Goal: Communication & Community: Answer question/provide support

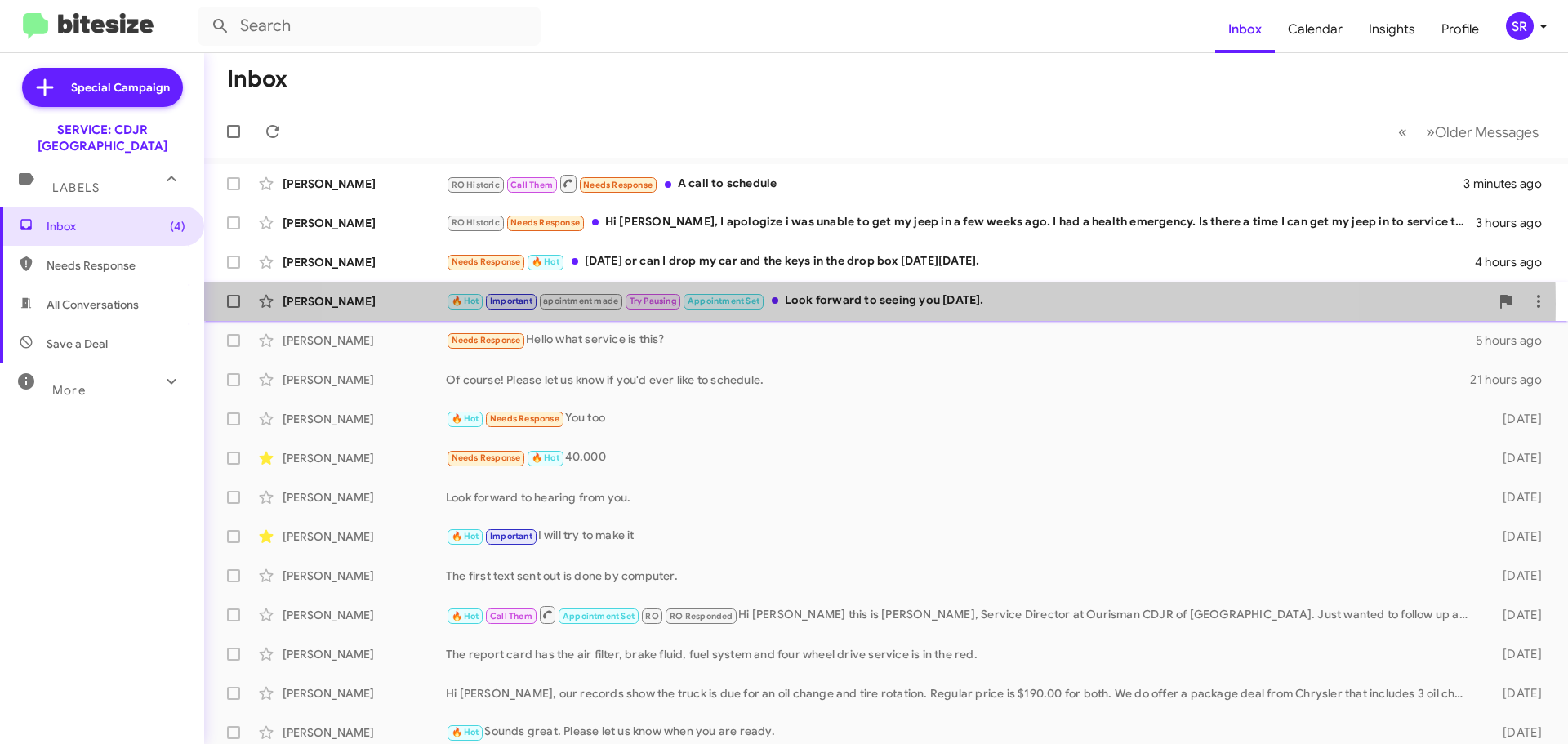
click at [834, 304] on div "🔥 Hot Important apointment made Try Pausing Appointment Set Look forward to see…" at bounding box center [967, 301] width 1044 height 19
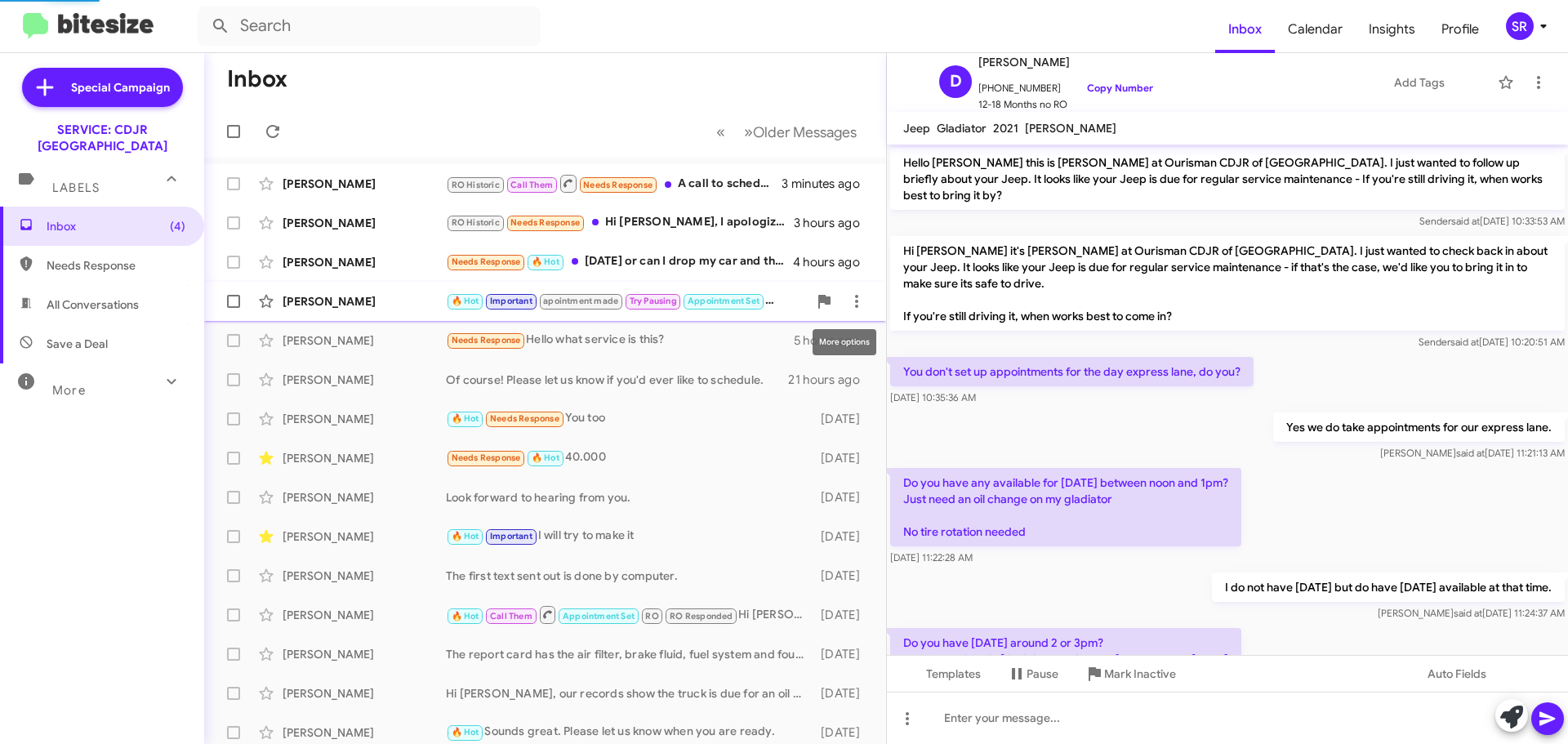
scroll to position [958, 0]
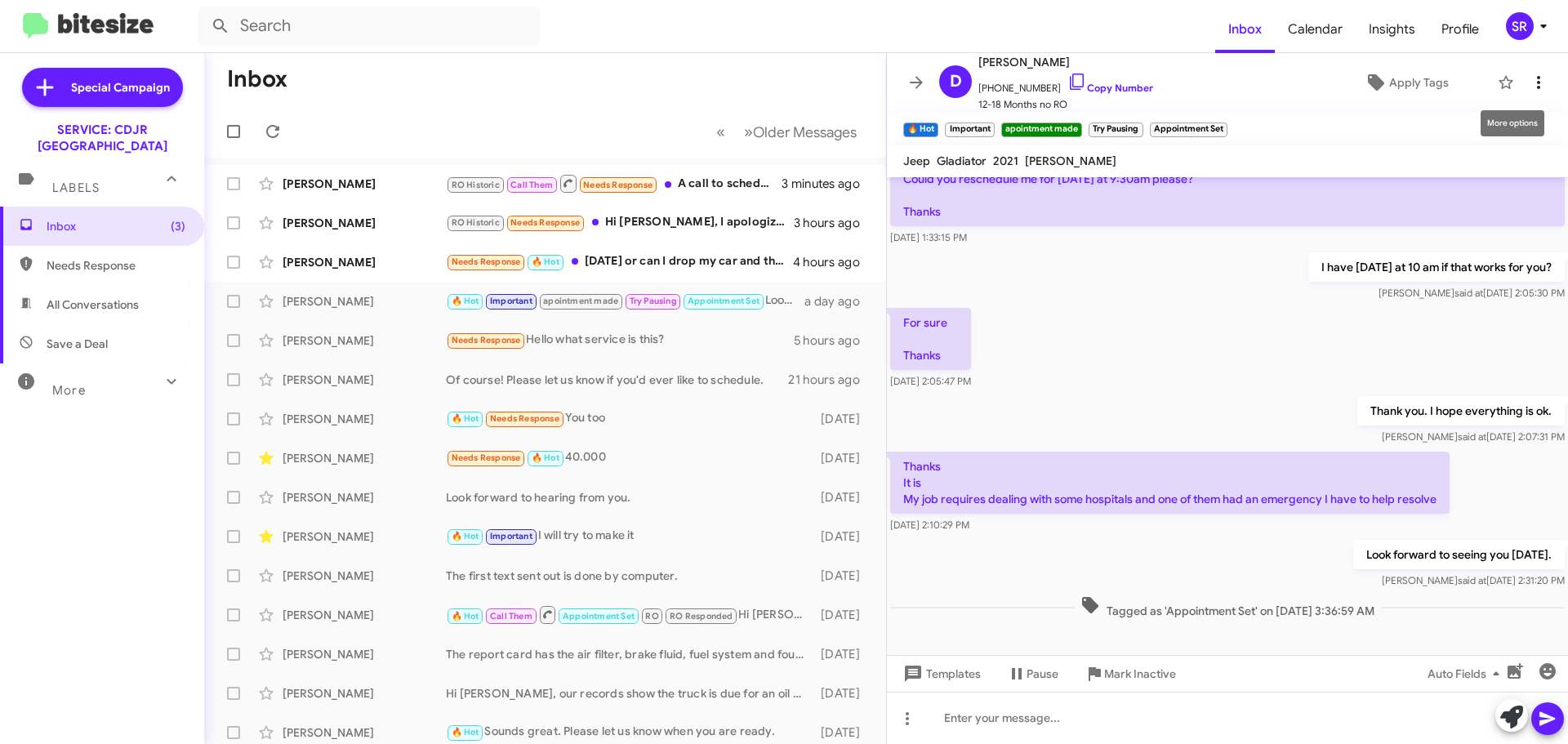
click at [1529, 84] on icon at bounding box center [1538, 82] width 20 height 20
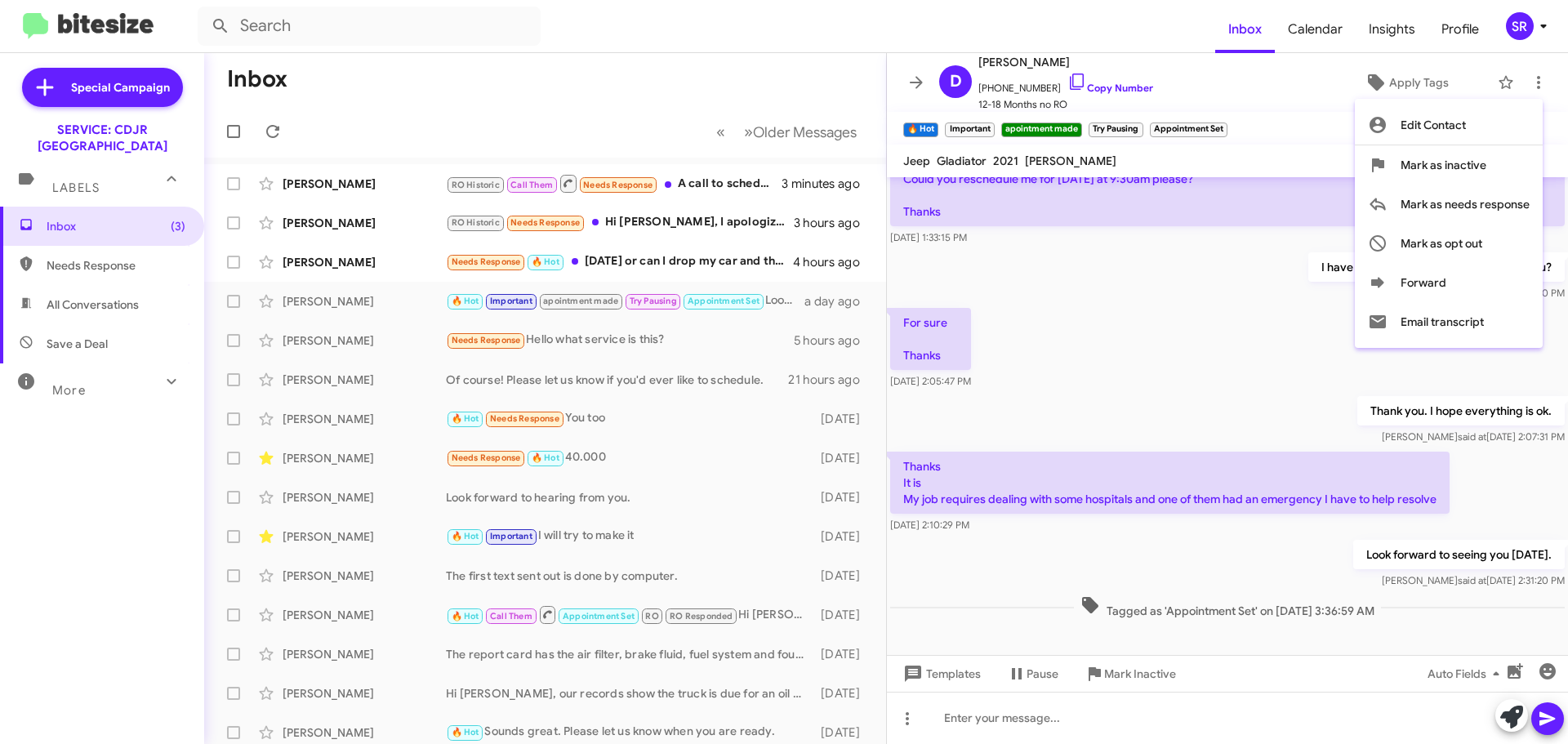
click at [1243, 95] on div at bounding box center [784, 372] width 1568 height 744
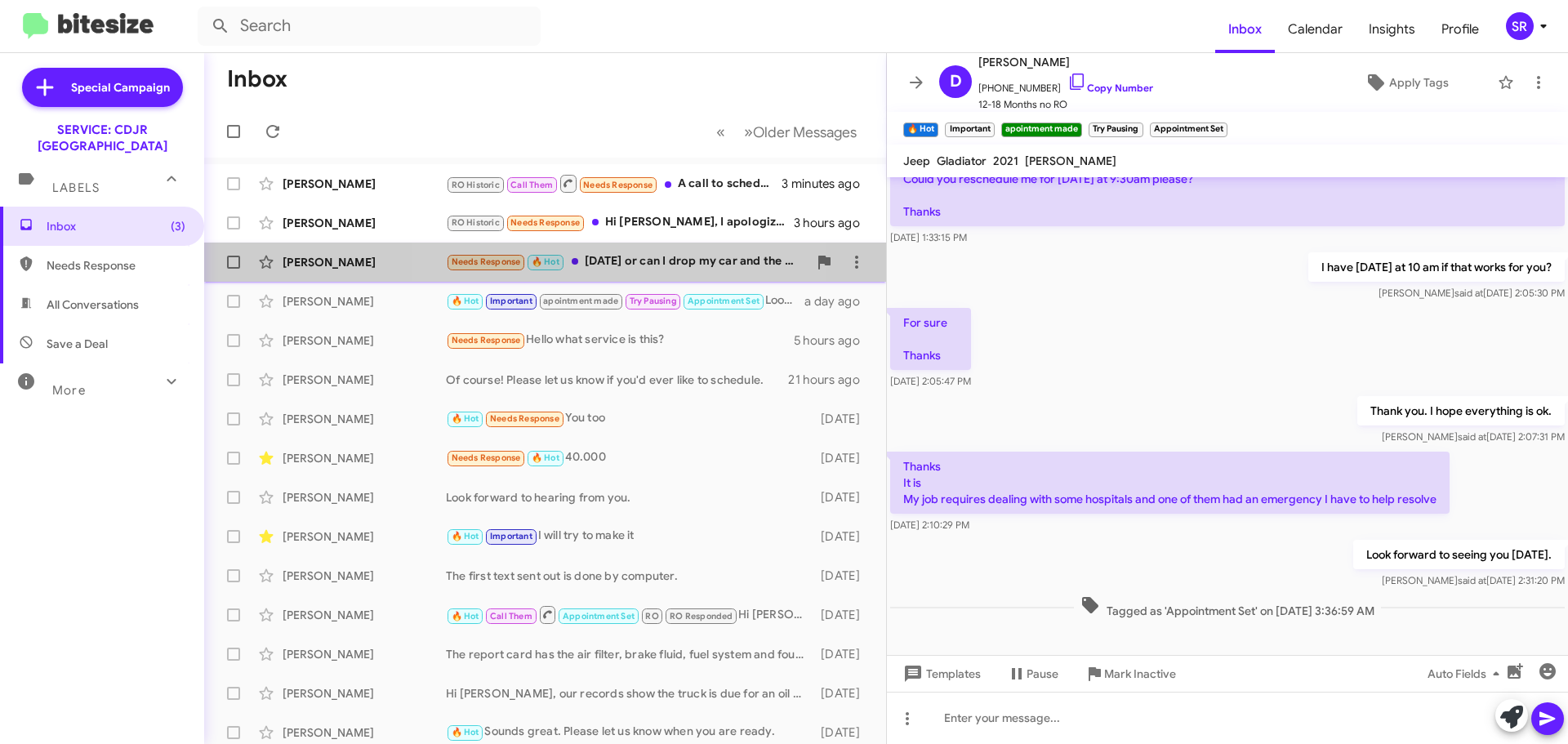
click at [623, 258] on div "Needs Response 🔥 Hot [DATE] or can I drop my car and the keys in the drop box […" at bounding box center [626, 261] width 362 height 19
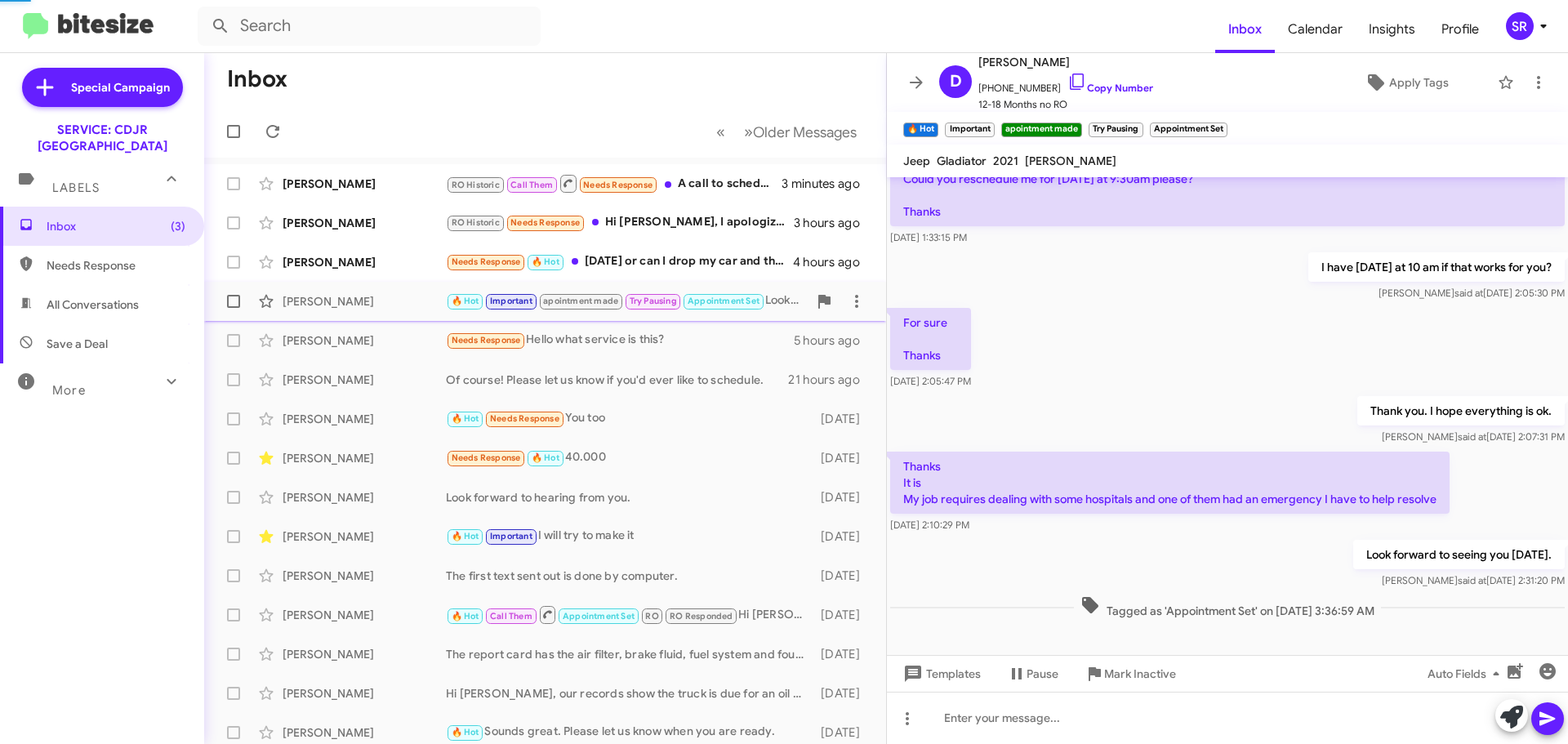
scroll to position [396, 0]
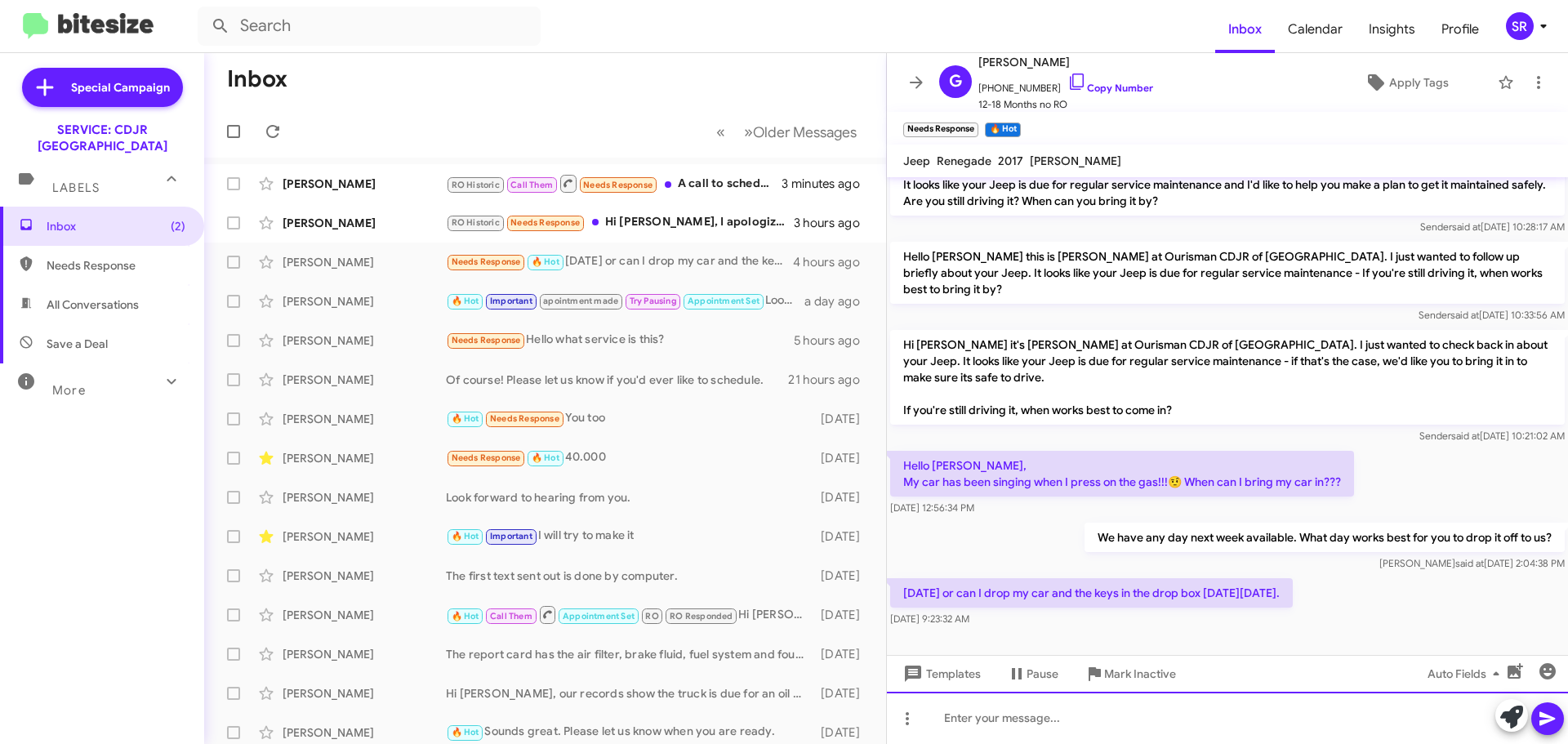
click at [1008, 710] on div at bounding box center [1227, 718] width 681 height 53
click at [979, 717] on div "Absoutly" at bounding box center [1227, 718] width 681 height 53
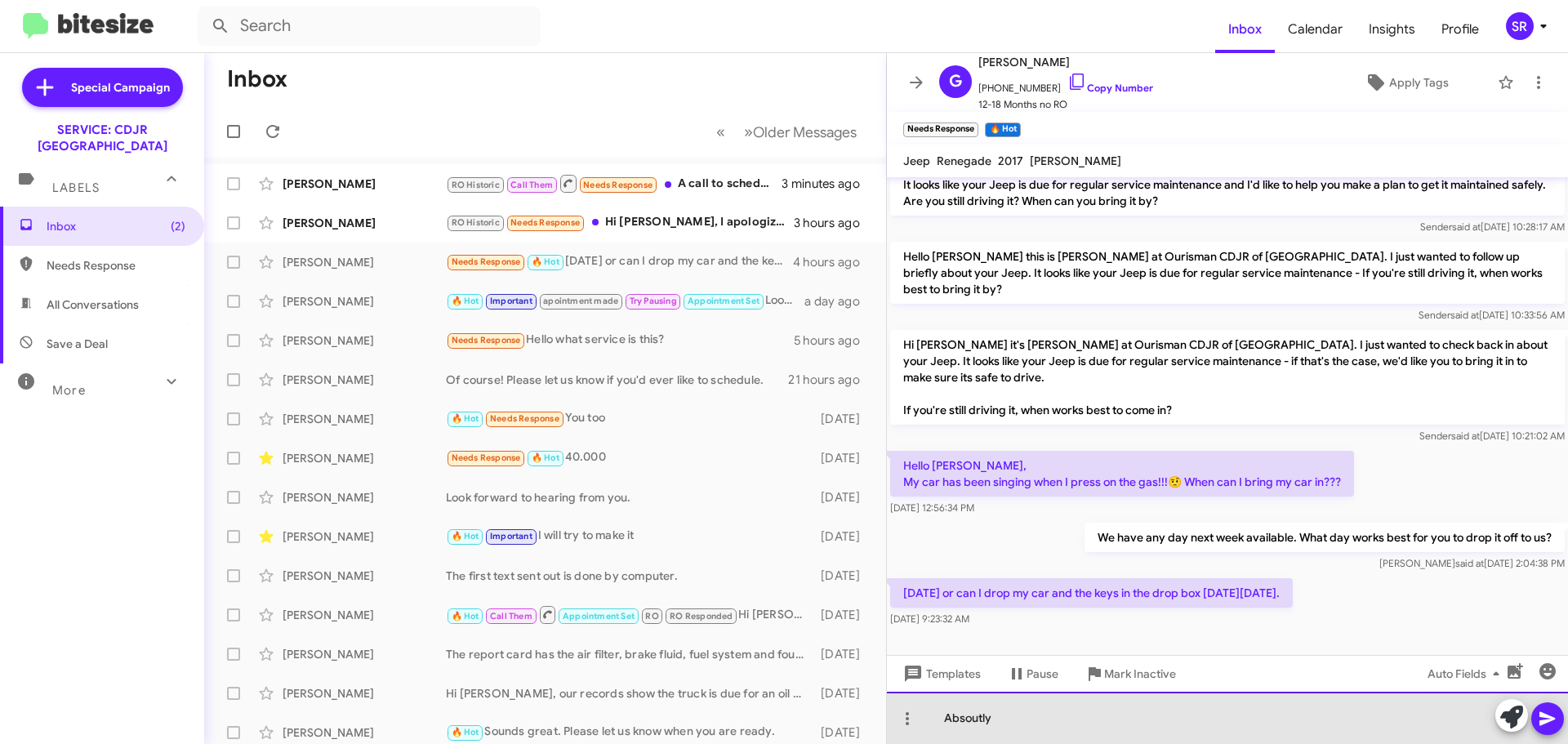
click at [978, 726] on div "Absoutly" at bounding box center [1227, 718] width 681 height 53
click at [968, 725] on div "Absoutly" at bounding box center [1227, 718] width 681 height 53
click at [963, 728] on div "Absoutly" at bounding box center [1227, 718] width 681 height 53
click at [1023, 711] on div "Absoutly" at bounding box center [1227, 718] width 681 height 53
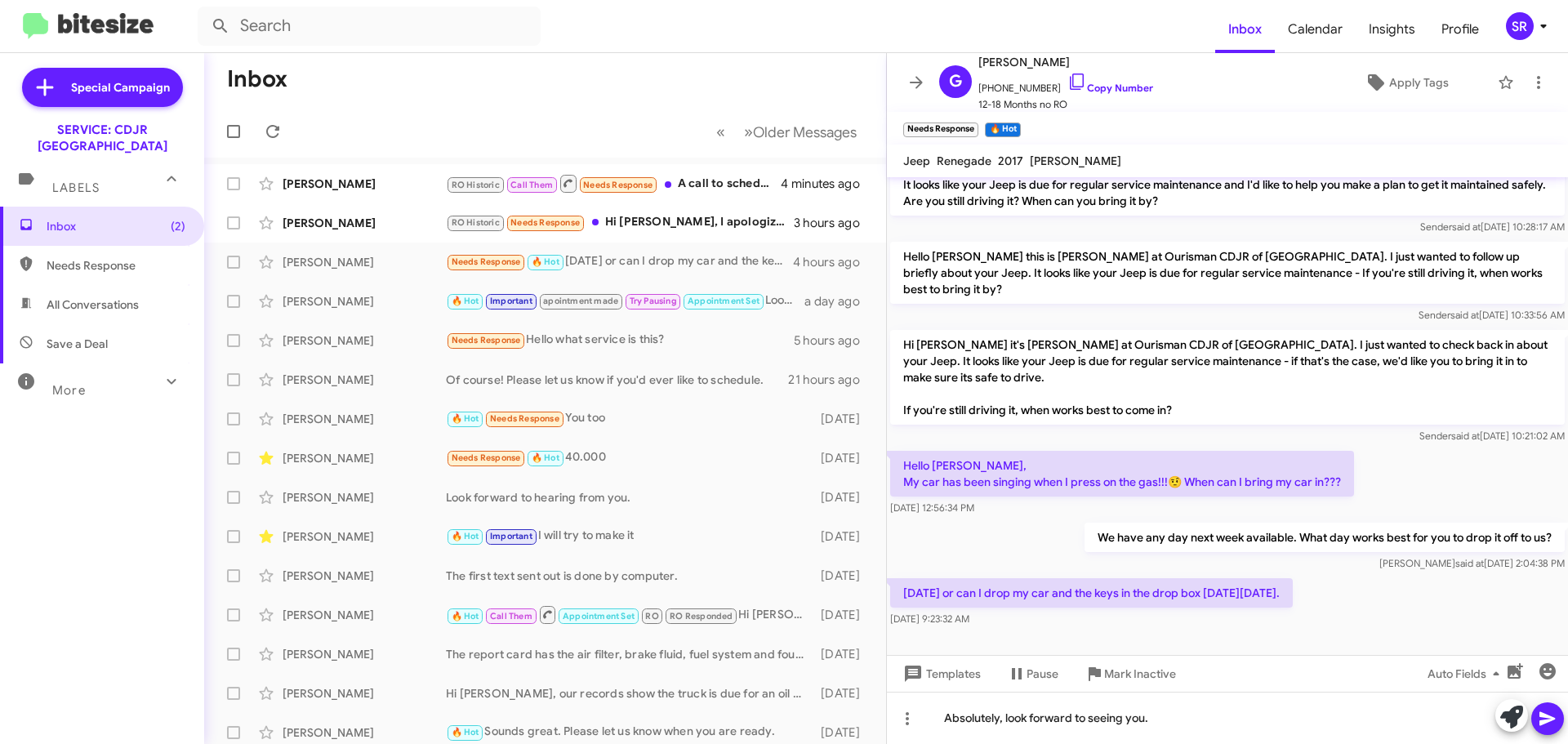
click at [1548, 720] on icon at bounding box center [1547, 719] width 16 height 14
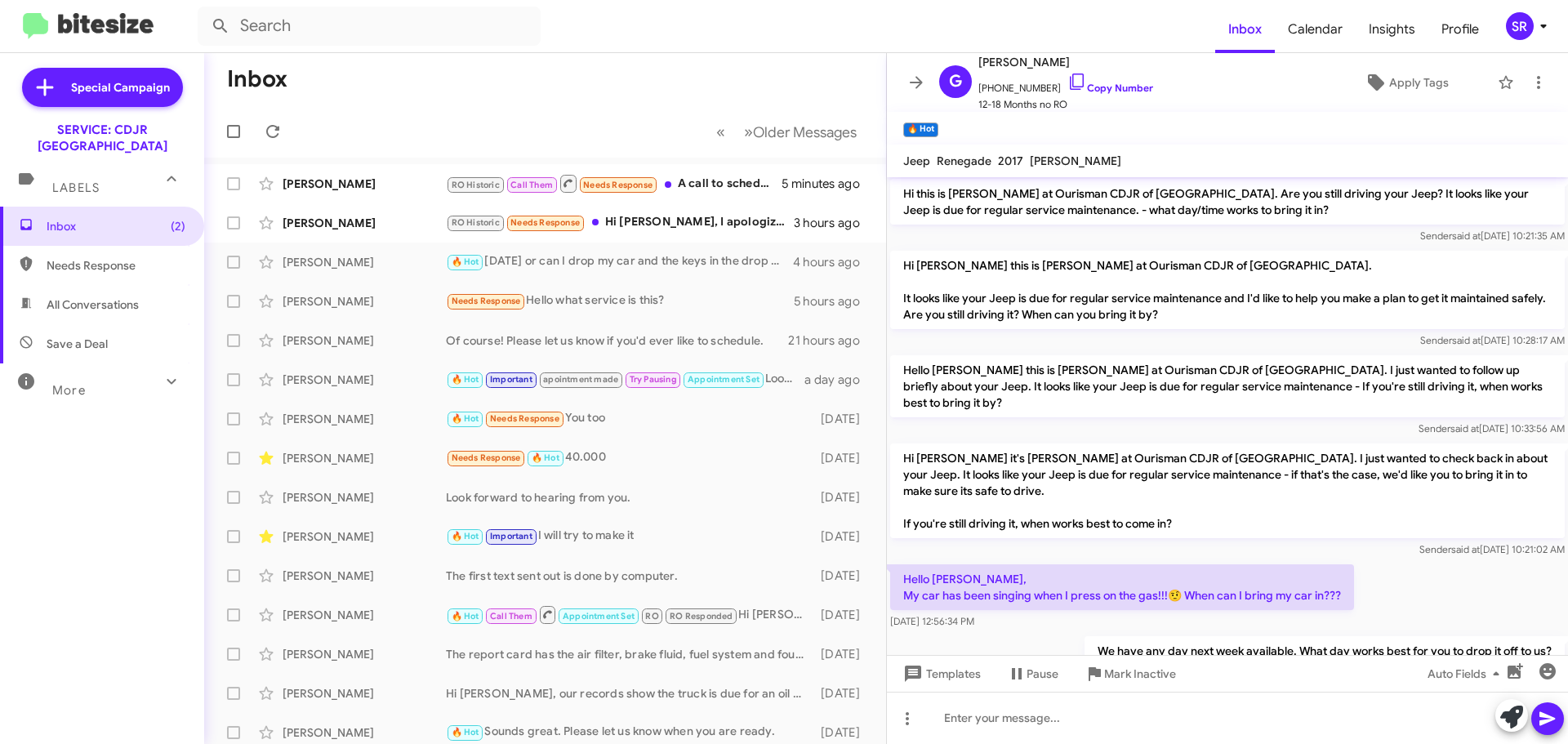
scroll to position [436, 0]
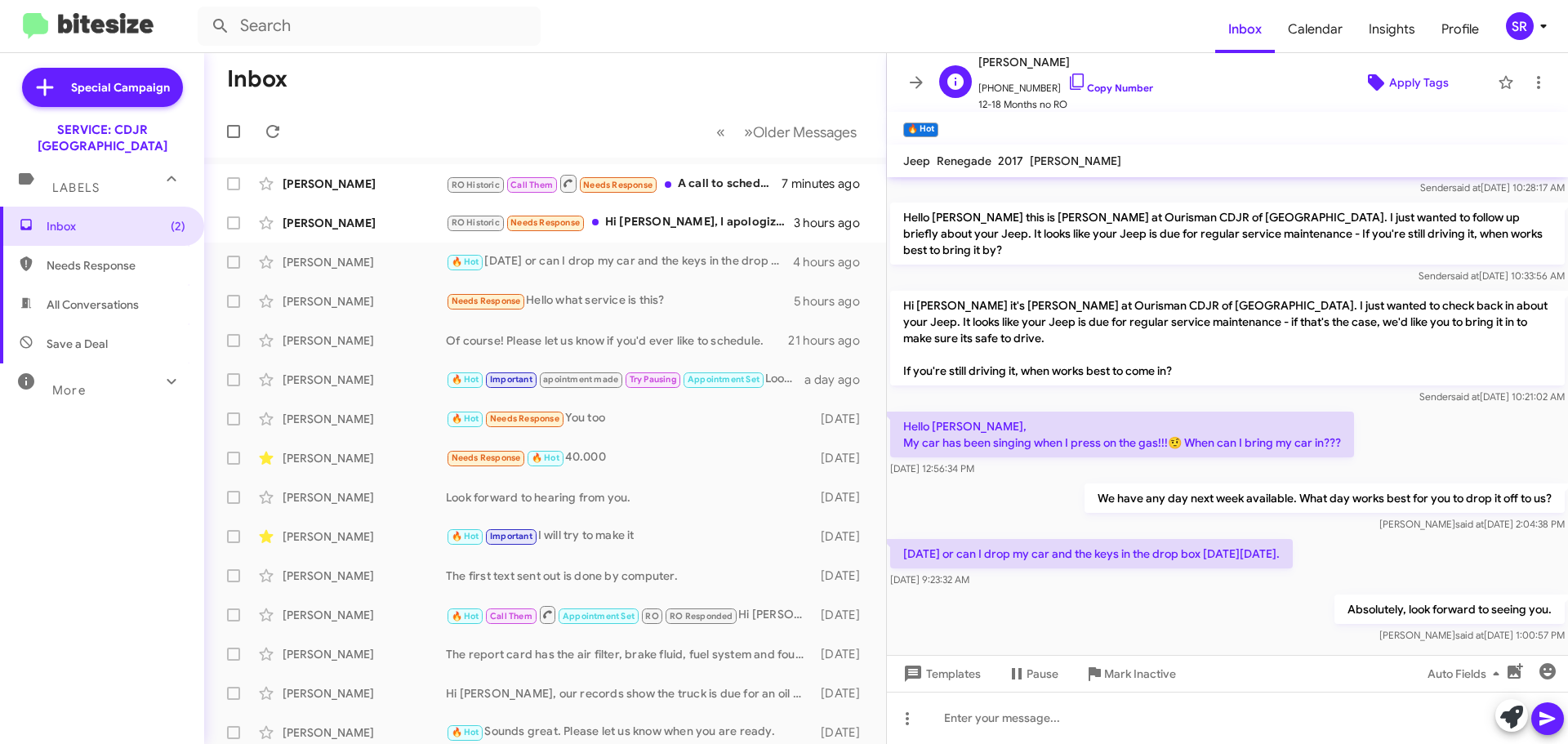
click at [1412, 85] on span "Apply Tags" at bounding box center [1418, 82] width 60 height 30
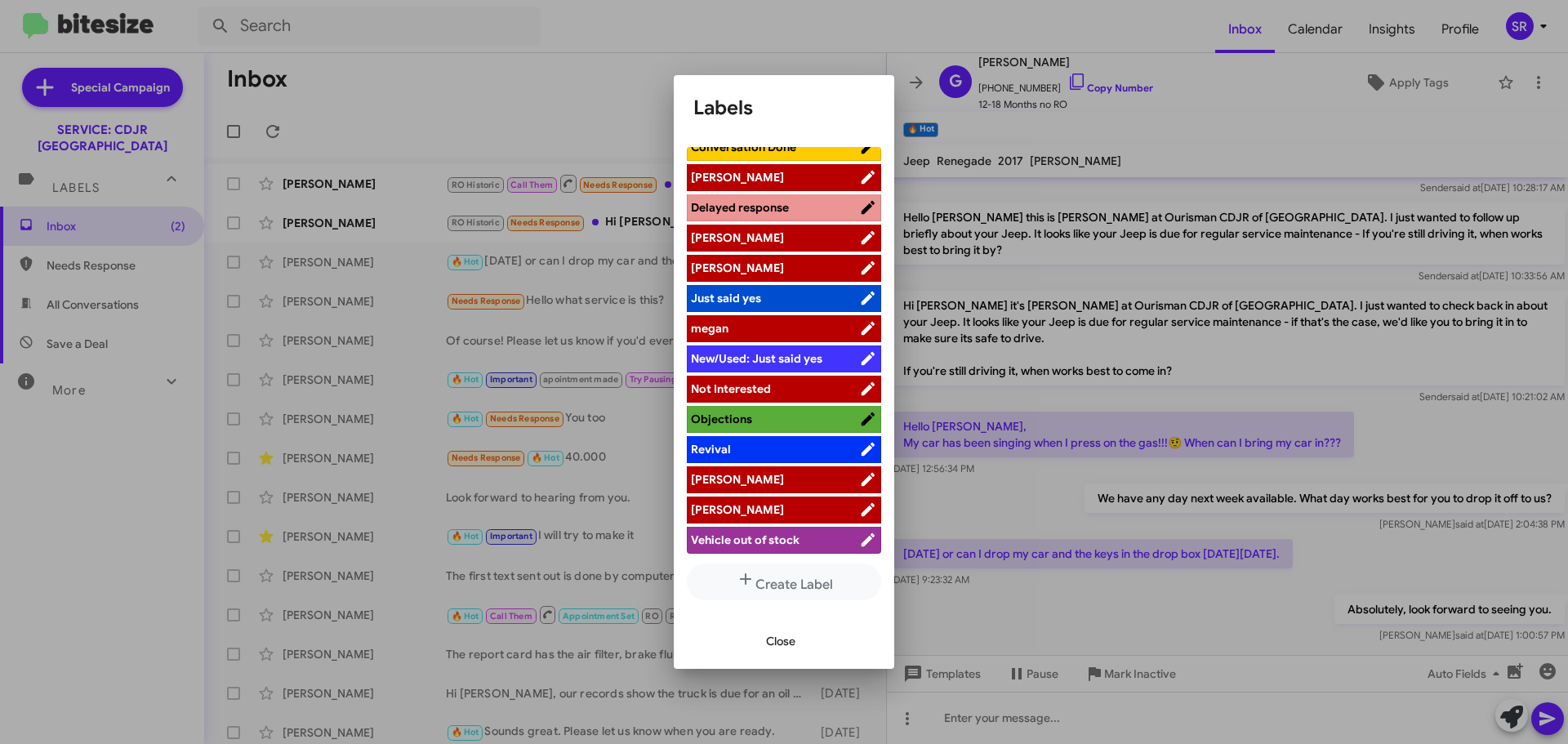
scroll to position [0, 0]
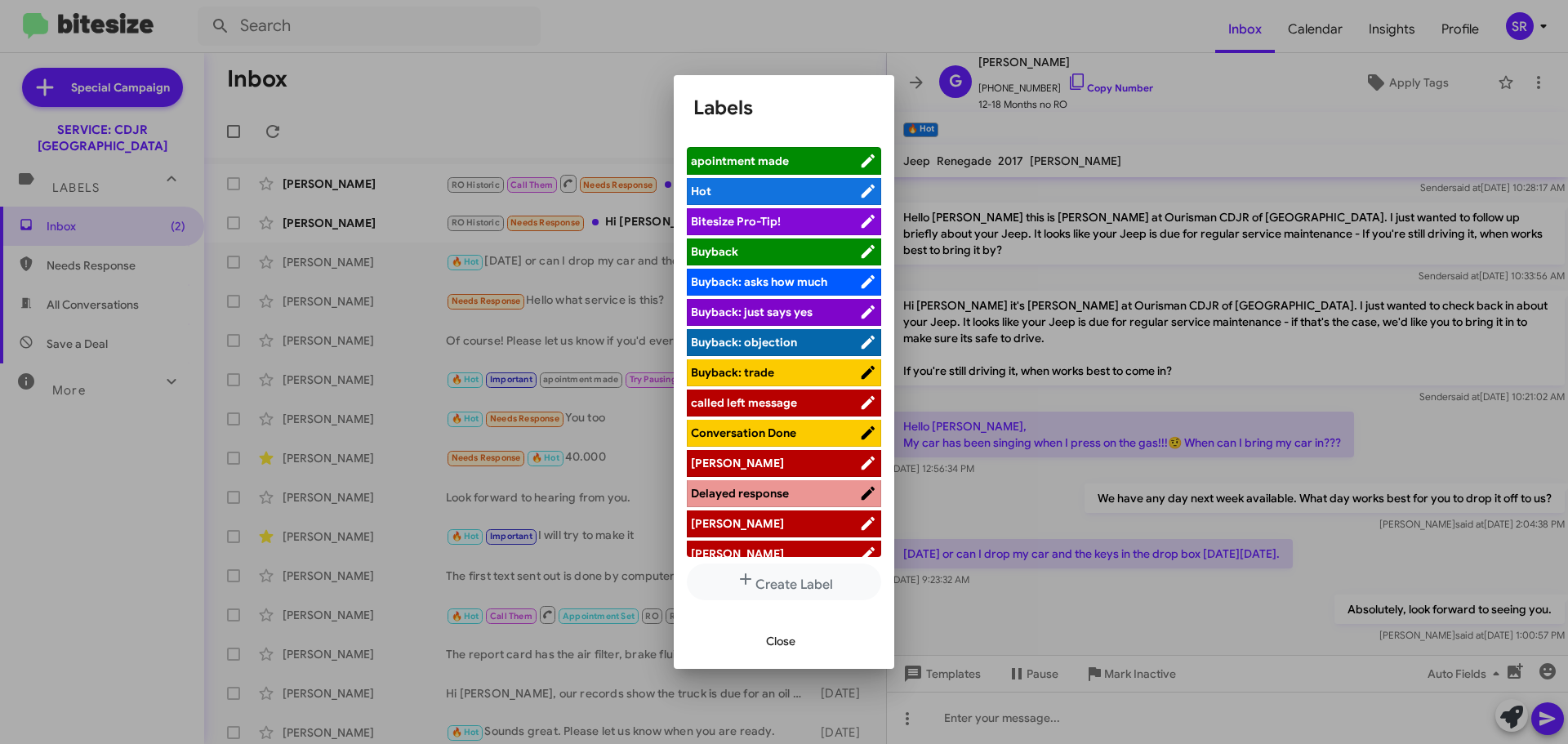
click at [801, 155] on span "apointment made" at bounding box center [774, 161] width 168 height 16
click at [786, 642] on span "Close" at bounding box center [781, 641] width 30 height 30
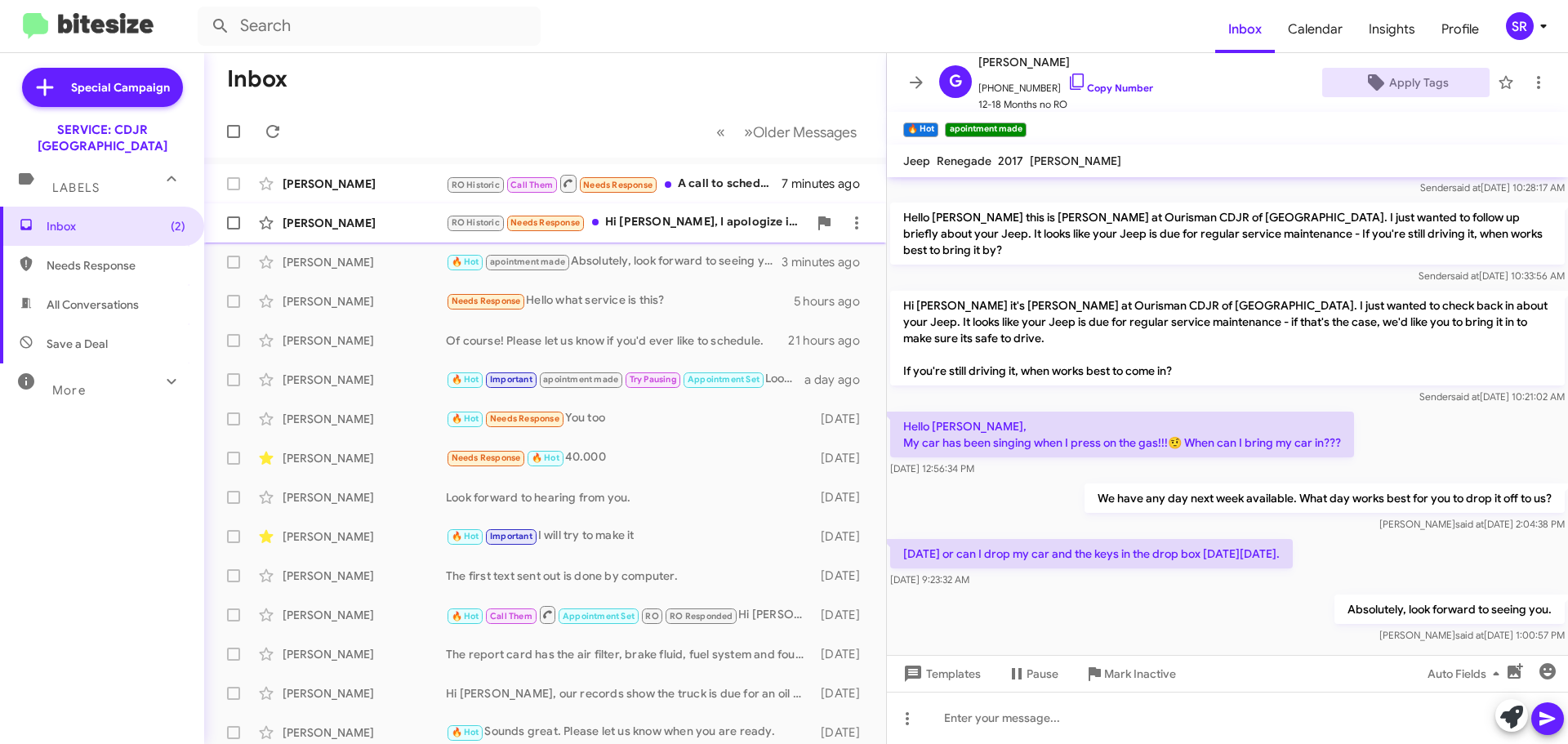
click at [620, 223] on div "RO Historic Needs Response Hi [PERSON_NAME], I apologize i was unable to get my…" at bounding box center [626, 222] width 362 height 19
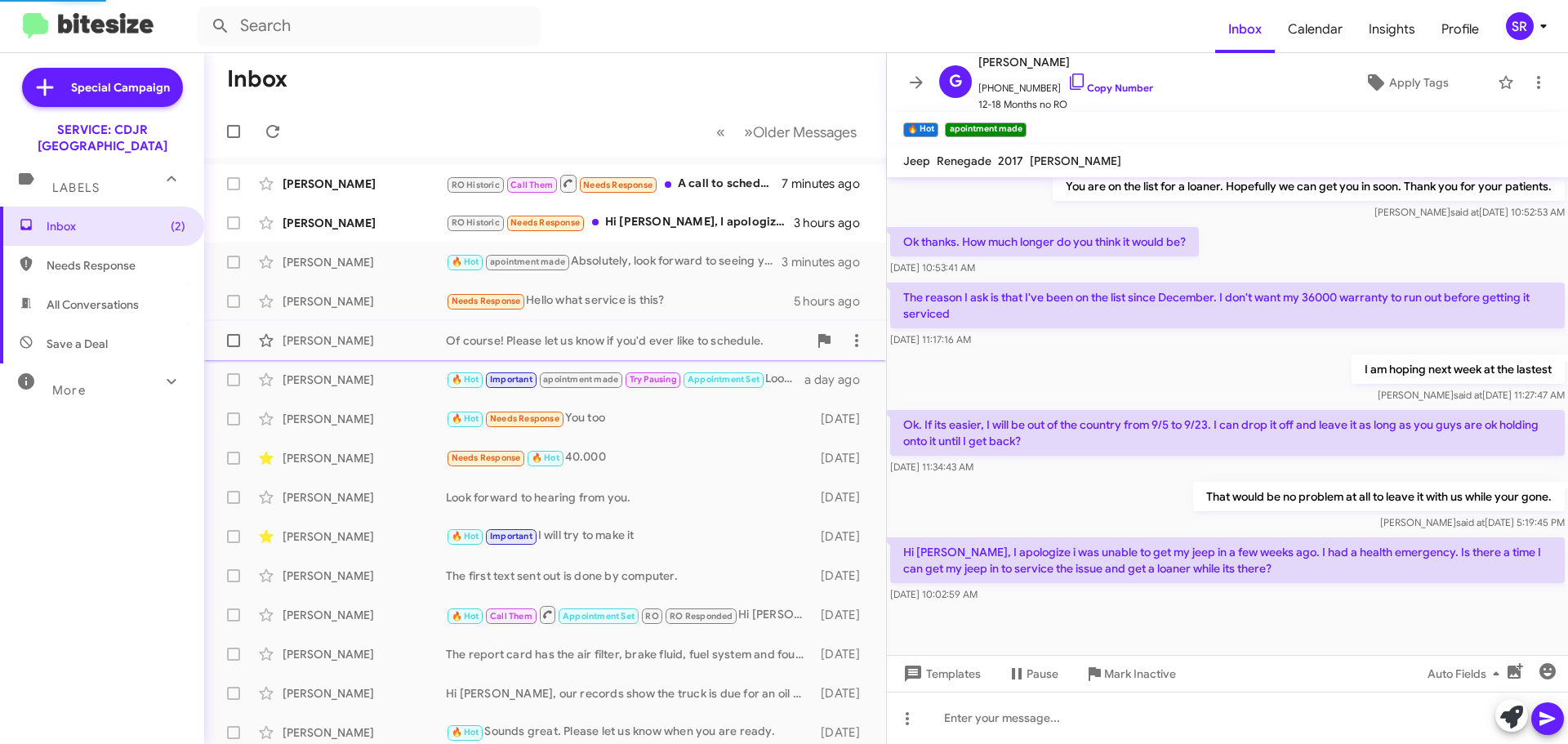
scroll to position [359, 0]
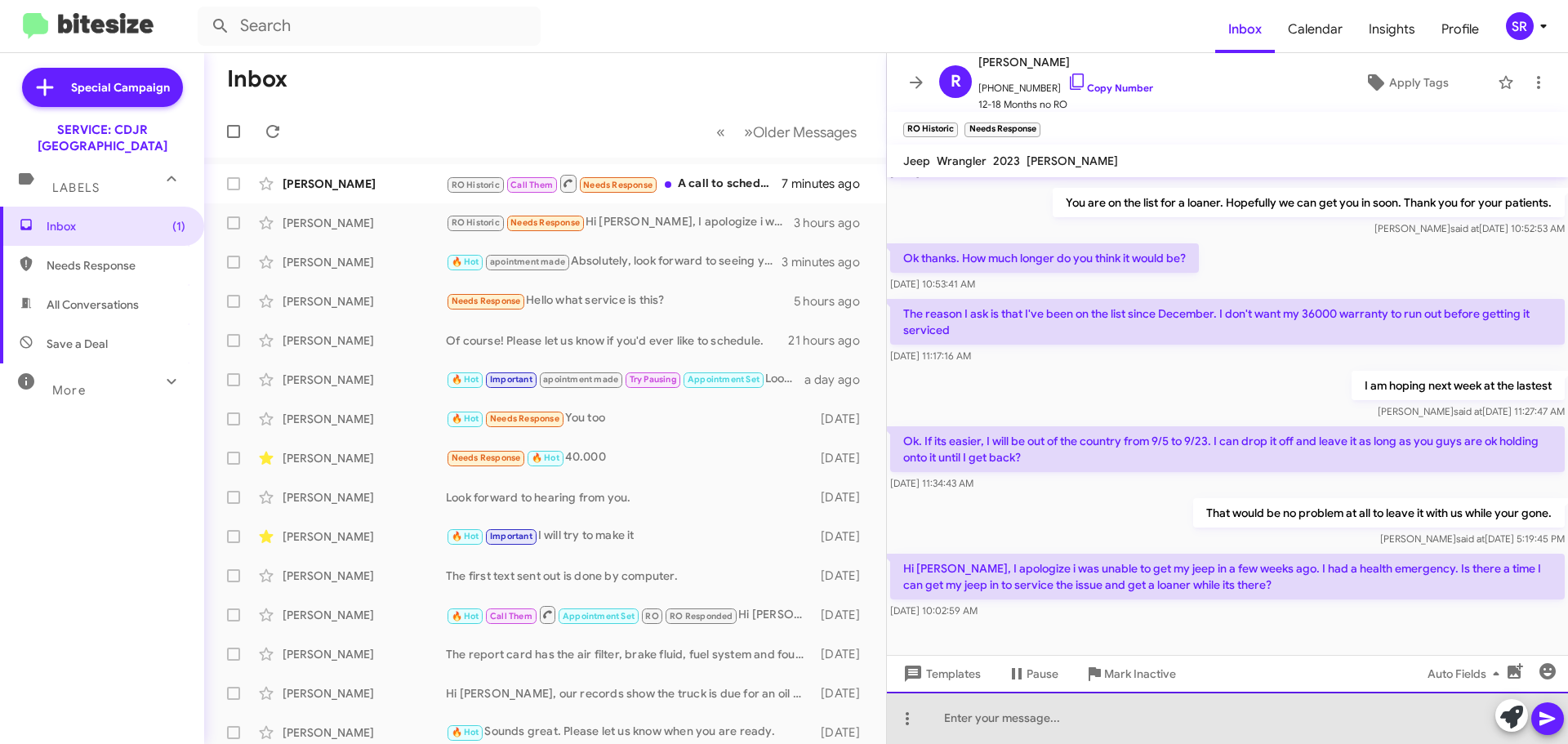
click at [970, 723] on div at bounding box center [1227, 718] width 681 height 53
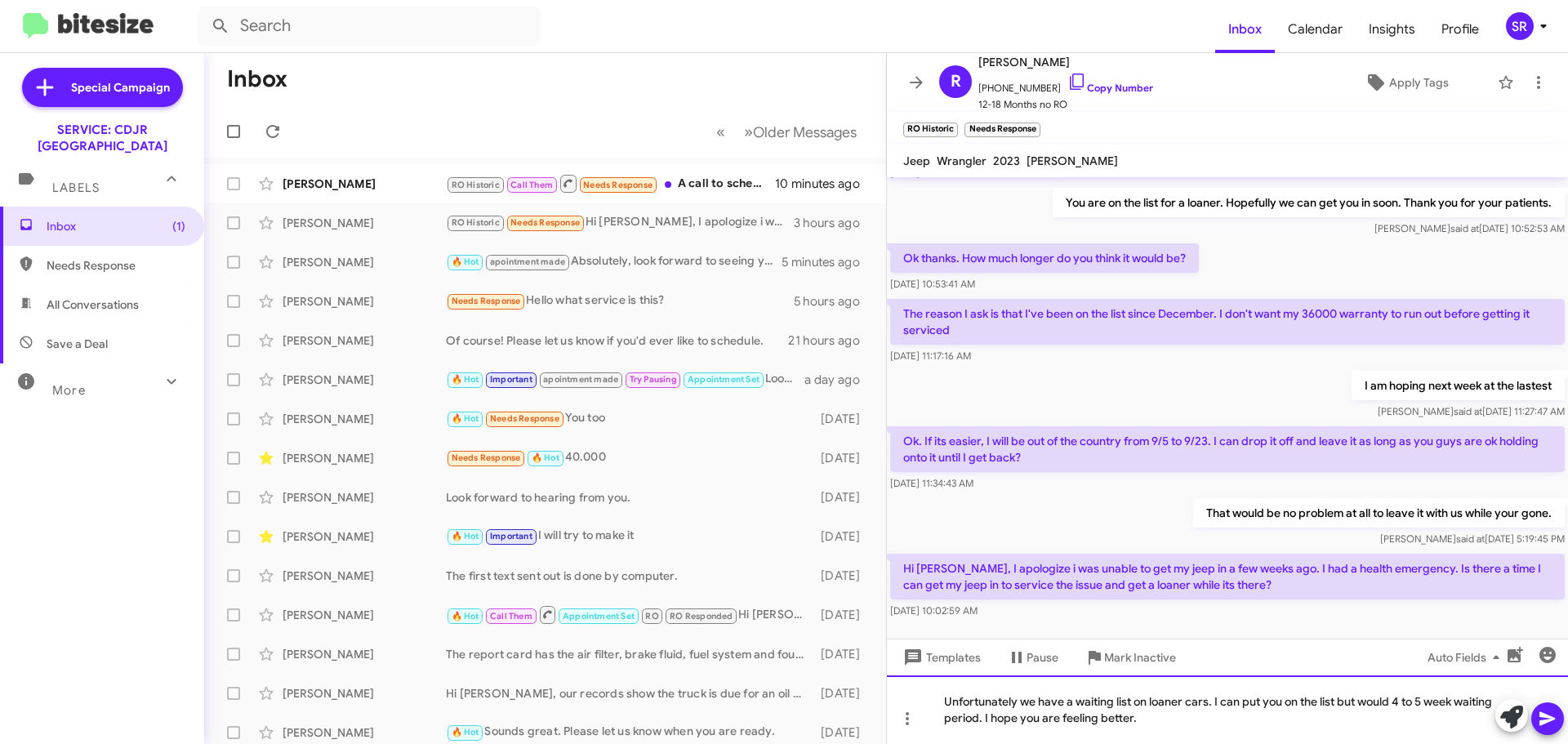
click at [1195, 725] on div "Unfortunately we have a waiting list on loaner cars. I can put you on the list …" at bounding box center [1227, 709] width 681 height 68
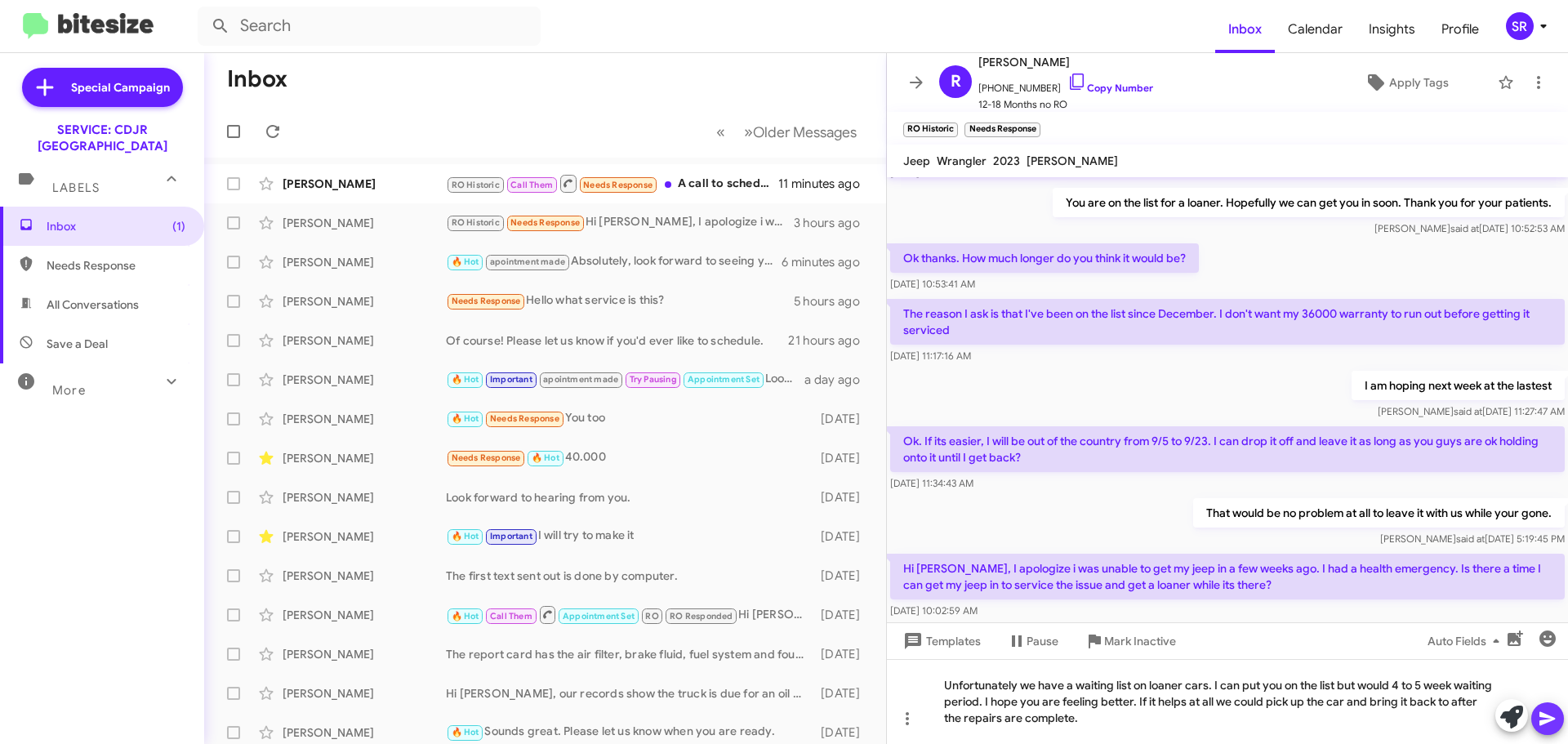
click at [1541, 719] on icon at bounding box center [1547, 719] width 20 height 20
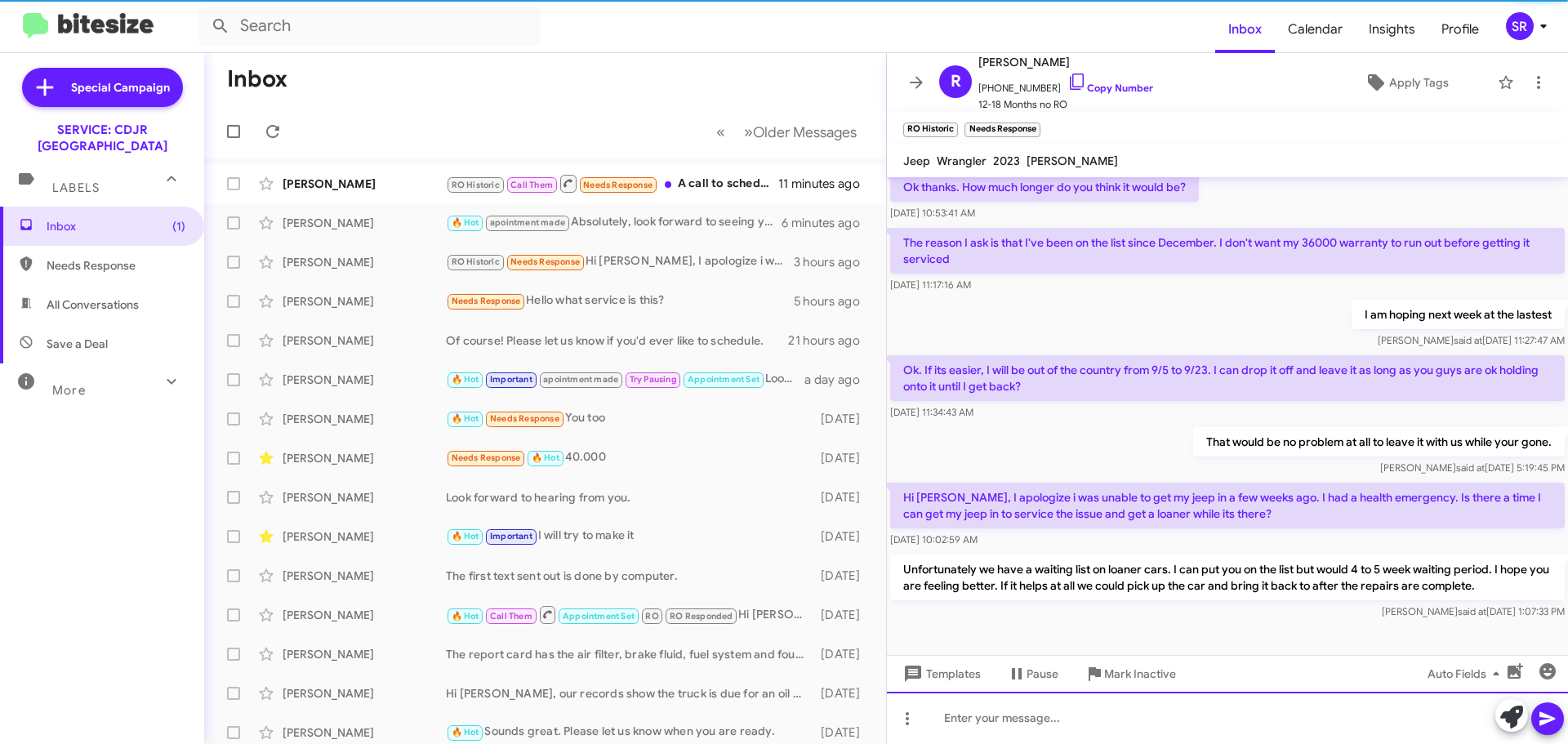
scroll to position [436, 0]
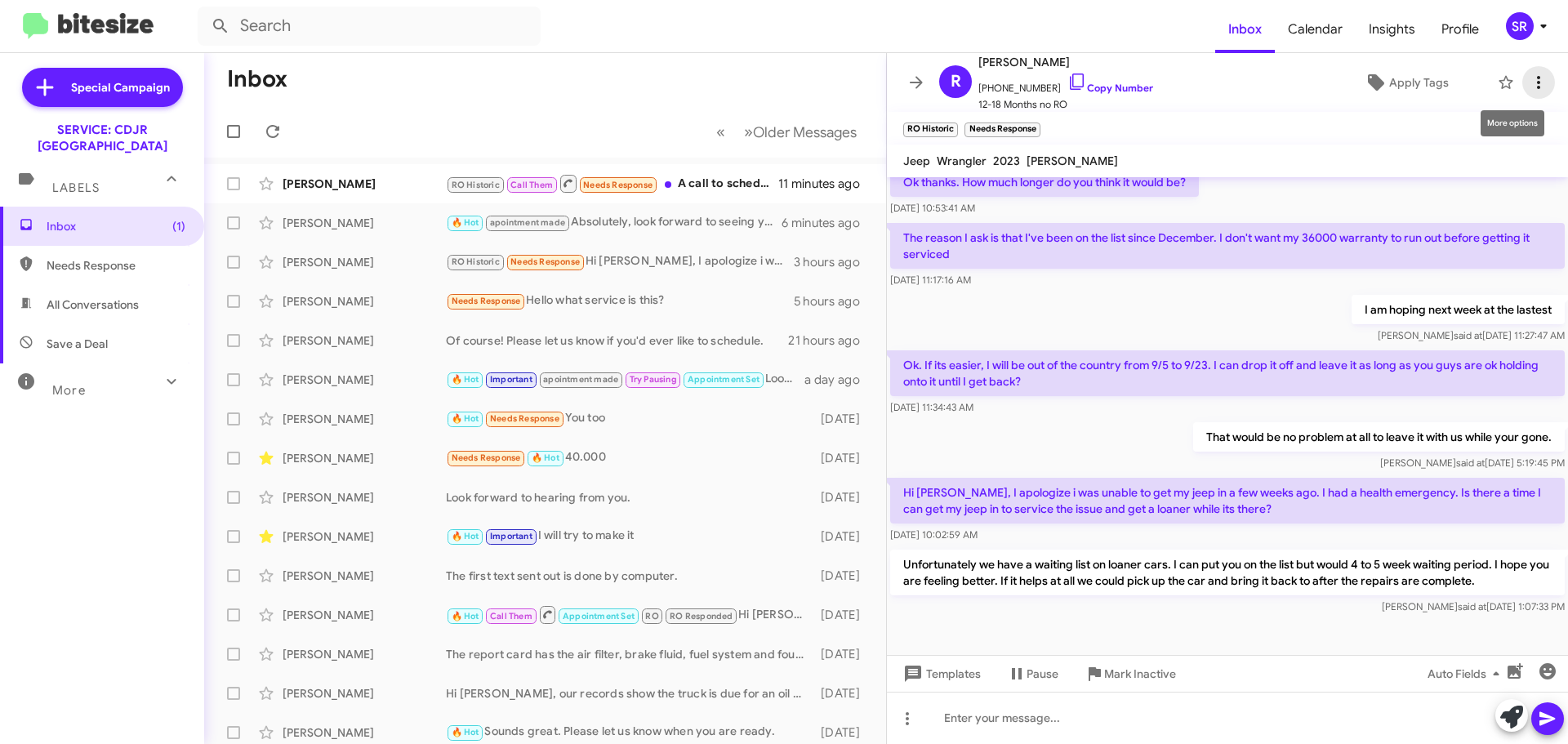
click at [1534, 79] on icon at bounding box center [1538, 82] width 20 height 20
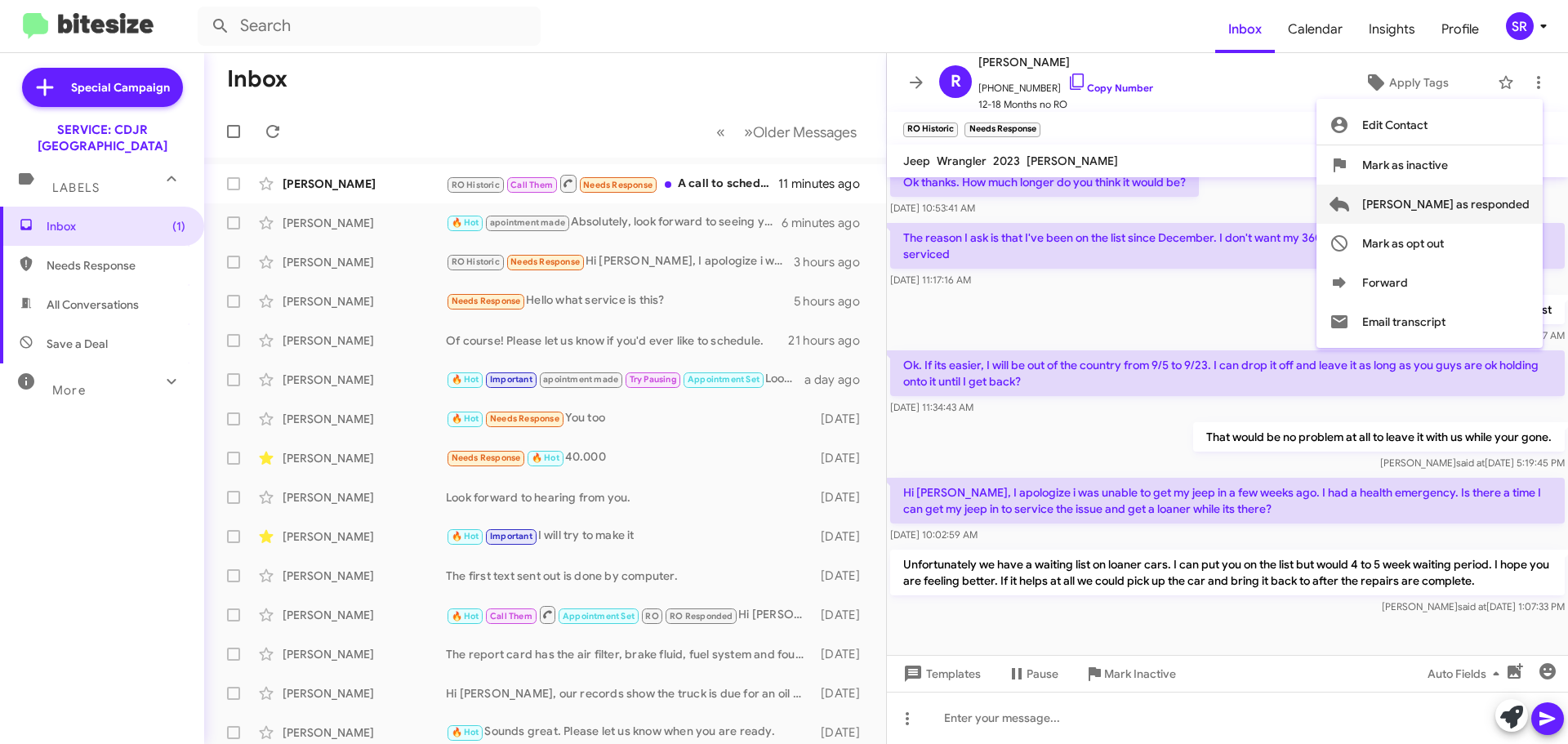
click at [1473, 215] on span "[PERSON_NAME] as responded" at bounding box center [1446, 205] width 168 height 39
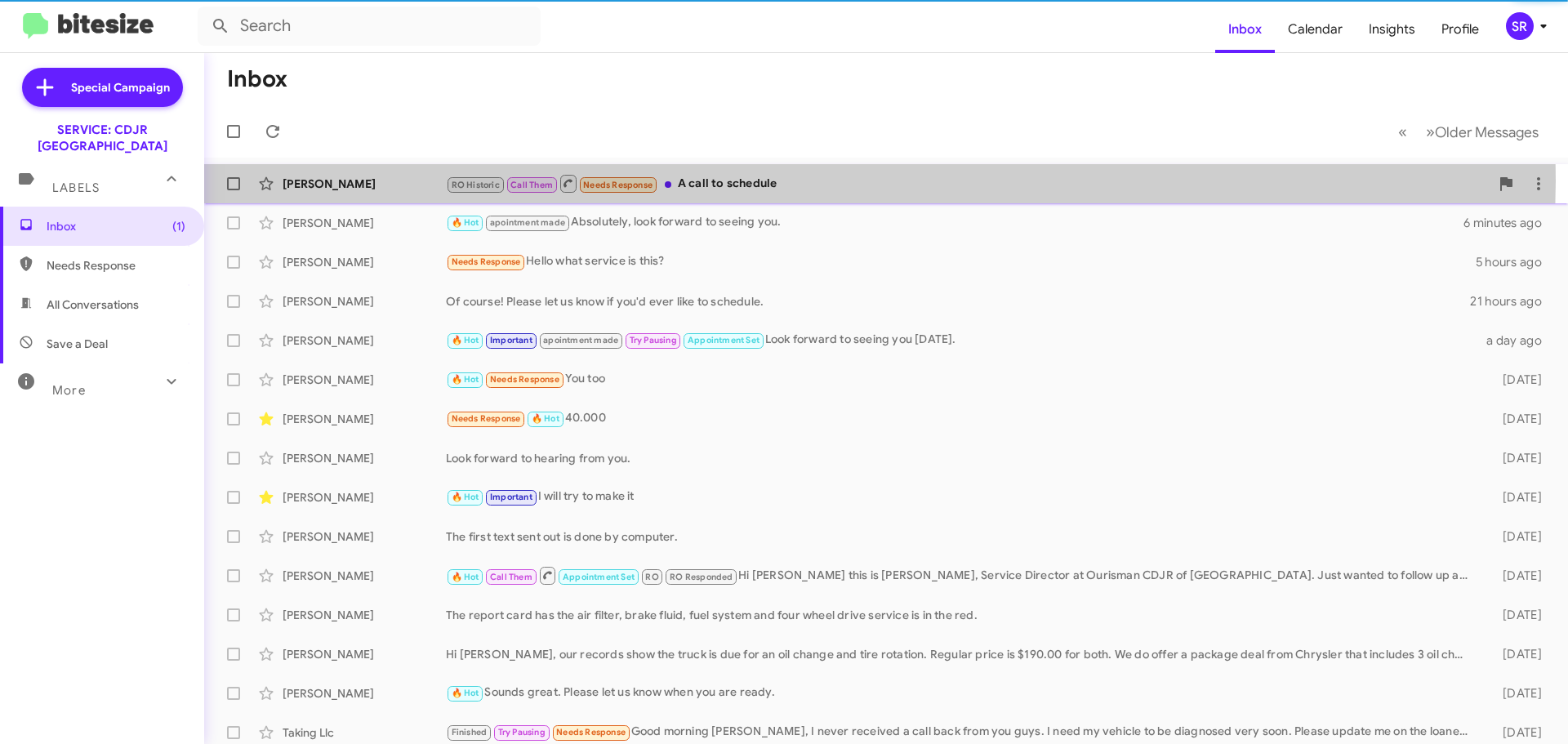
click at [786, 182] on div "RO Historic Call Them Needs Response A call to schedule" at bounding box center [967, 183] width 1044 height 21
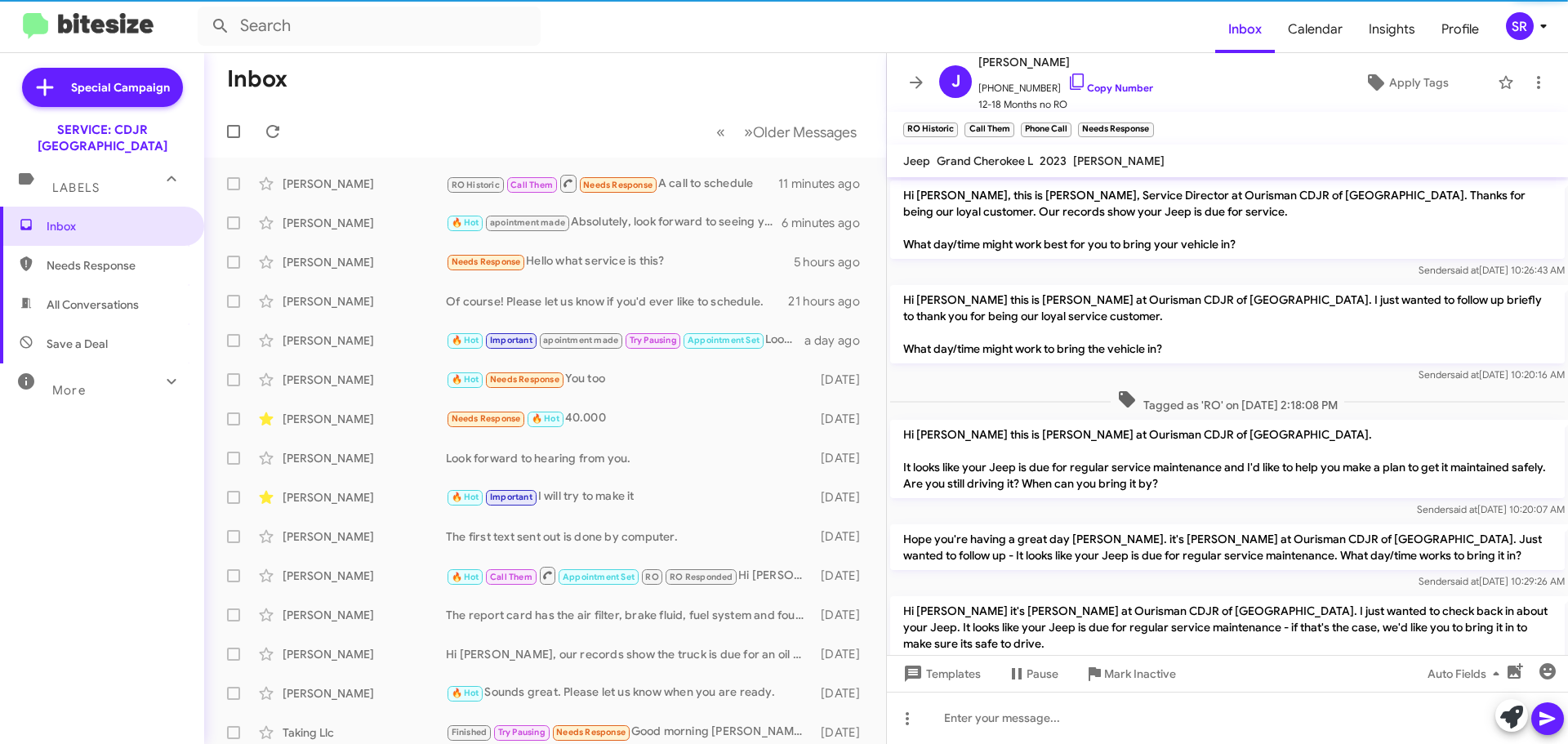
scroll to position [204, 0]
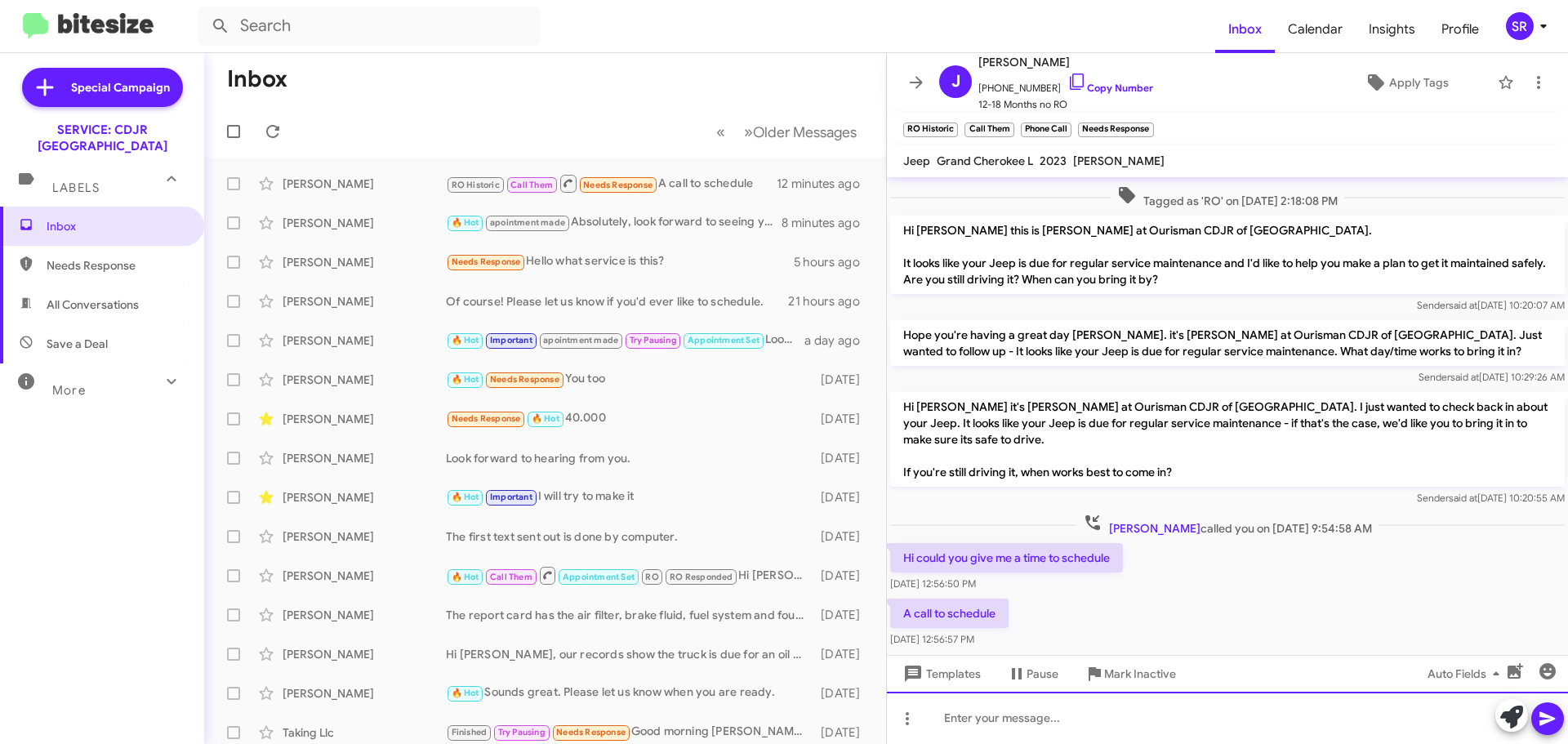
click at [1012, 721] on div at bounding box center [1227, 718] width 681 height 53
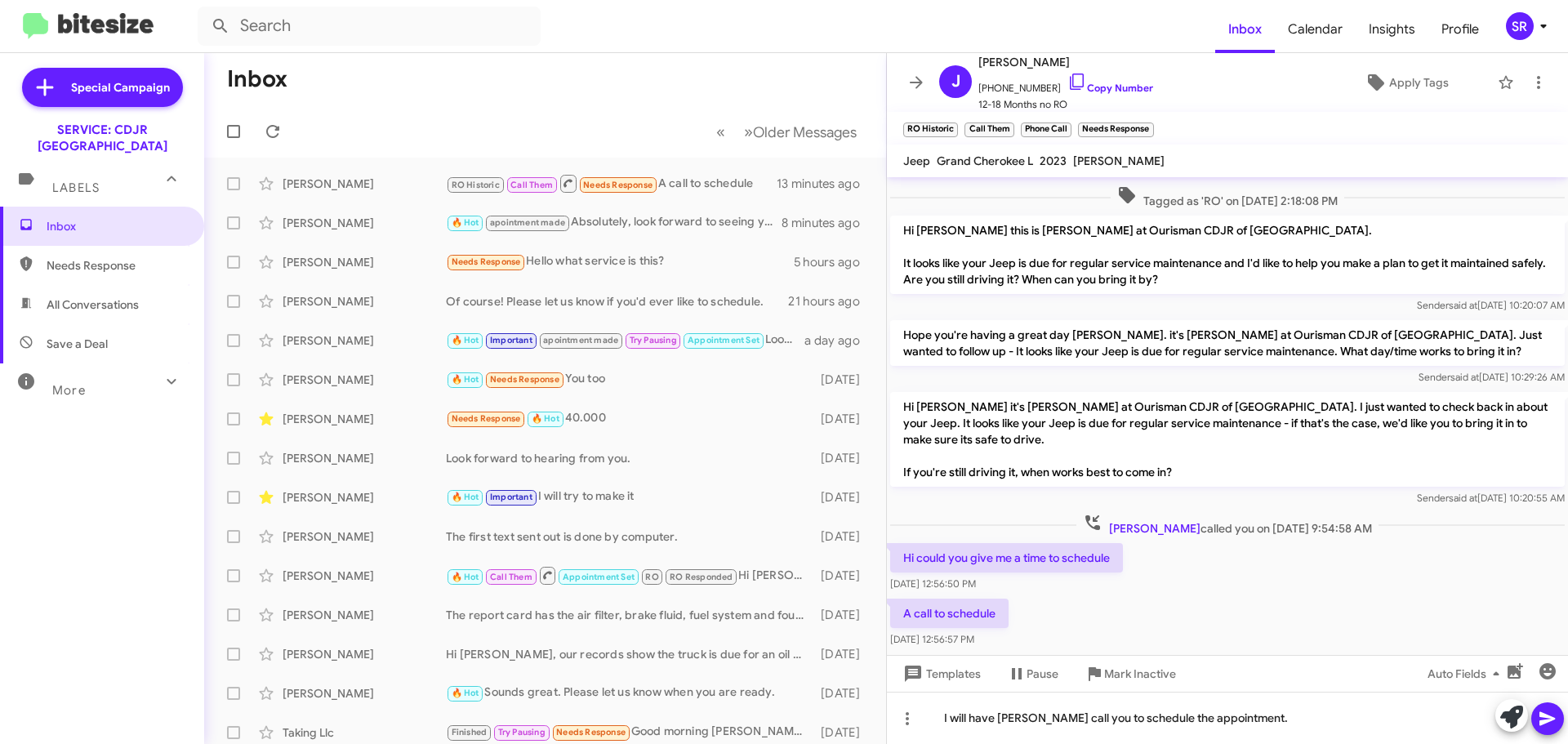
click at [1549, 723] on icon at bounding box center [1547, 719] width 20 height 20
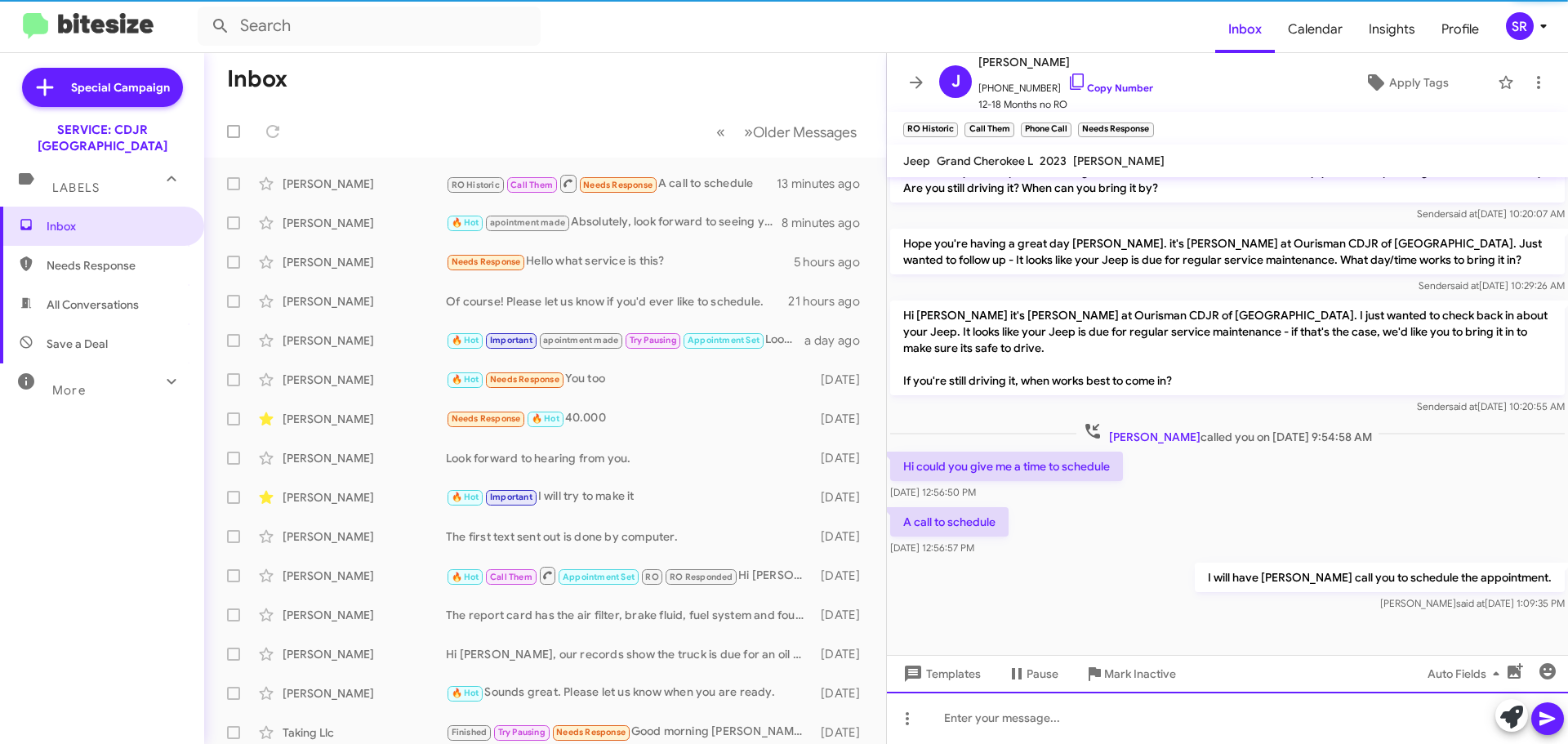
scroll to position [297, 0]
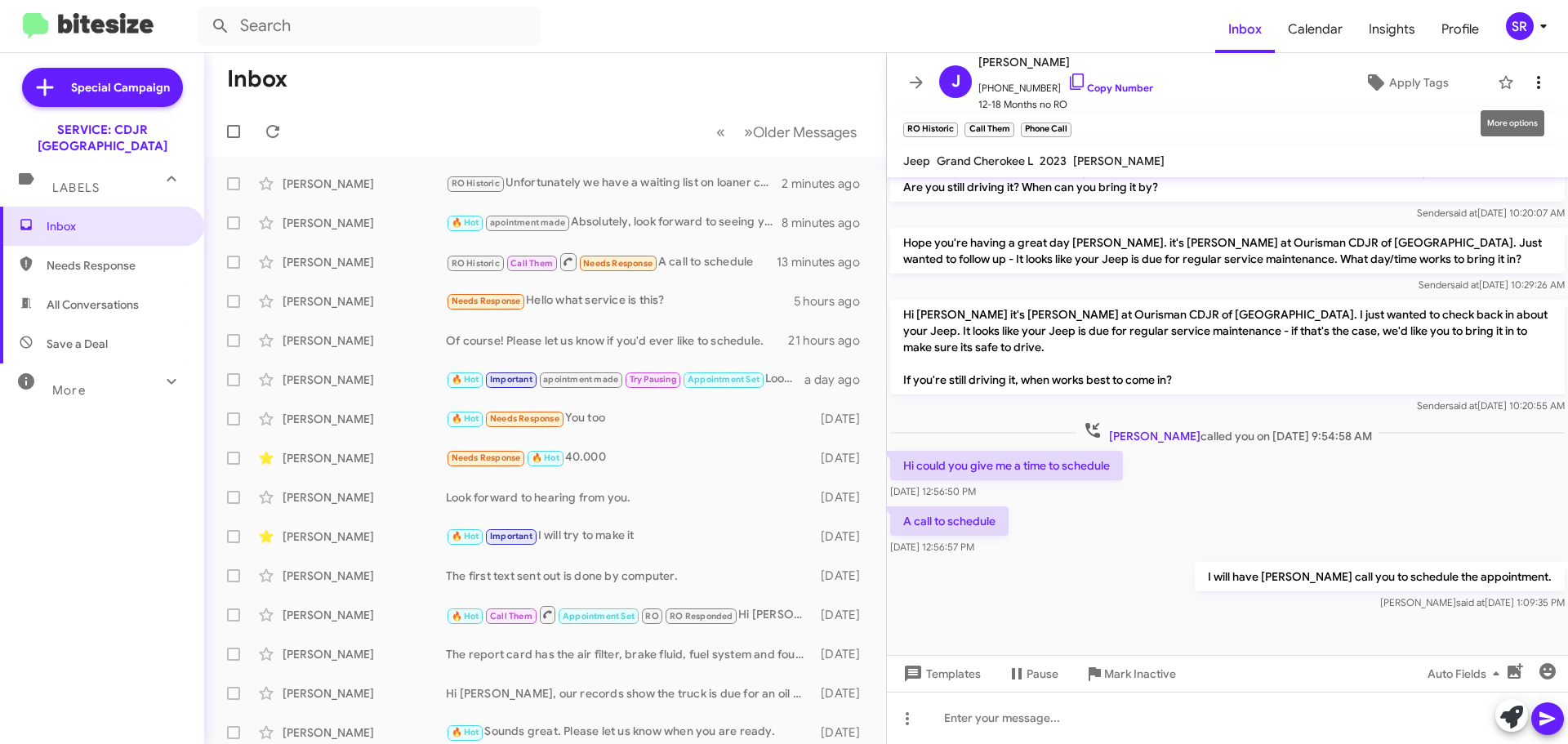
click at [1529, 76] on icon at bounding box center [1538, 82] width 20 height 20
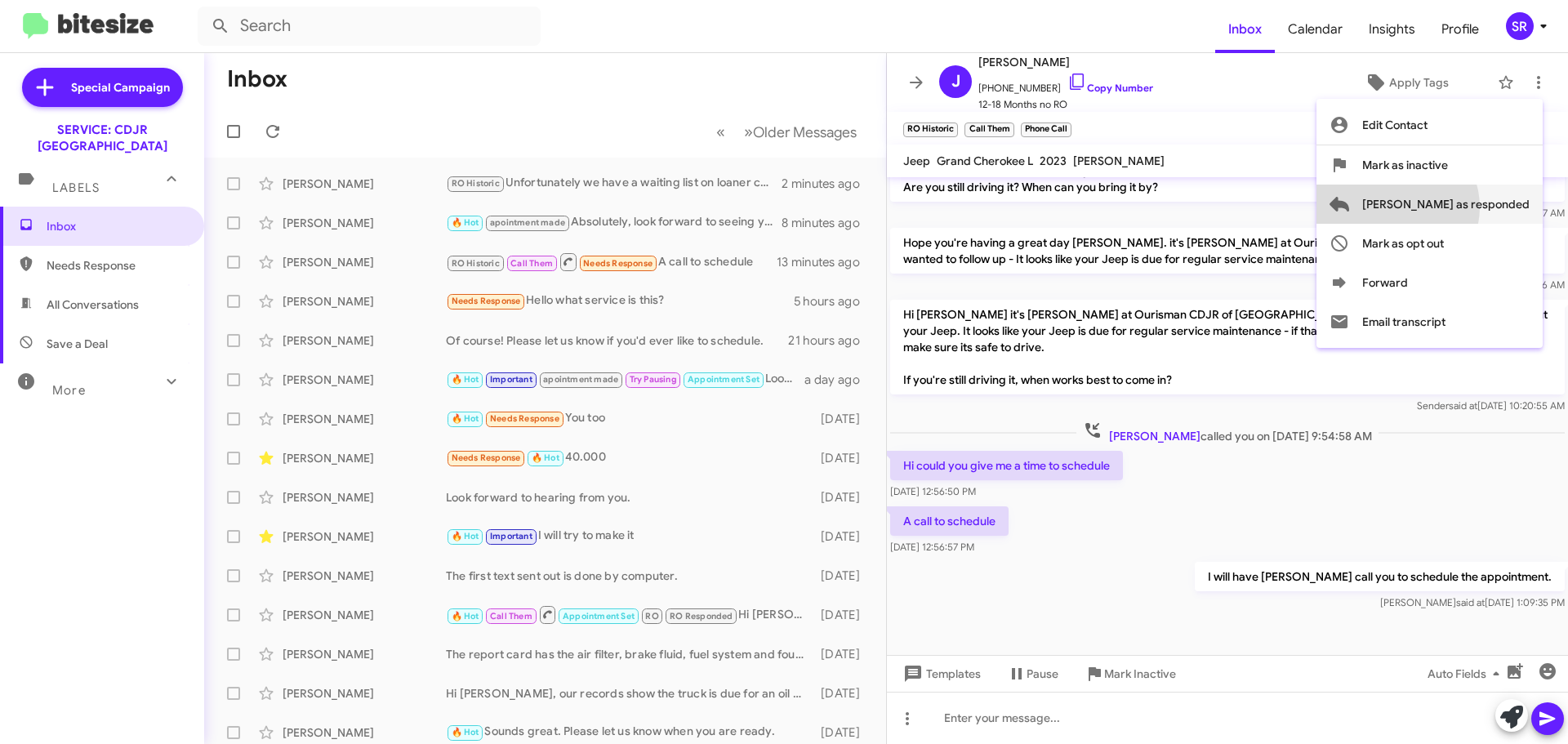
click at [1459, 206] on span "[PERSON_NAME] as responded" at bounding box center [1446, 205] width 168 height 39
